Goal: Task Accomplishment & Management: Manage account settings

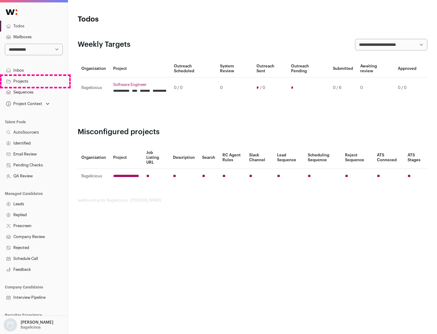
click at [34, 81] on link "Projects" at bounding box center [34, 81] width 68 height 11
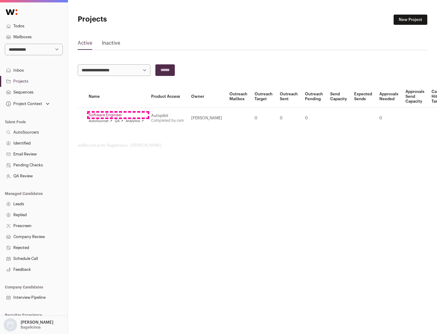
click at [118, 115] on link "Software Engineer" at bounding box center [116, 115] width 55 height 5
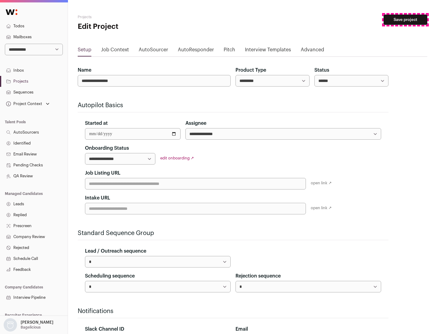
click at [406, 20] on button "Save project" at bounding box center [406, 20] width 44 height 10
